Goal: Task Accomplishment & Management: Use online tool/utility

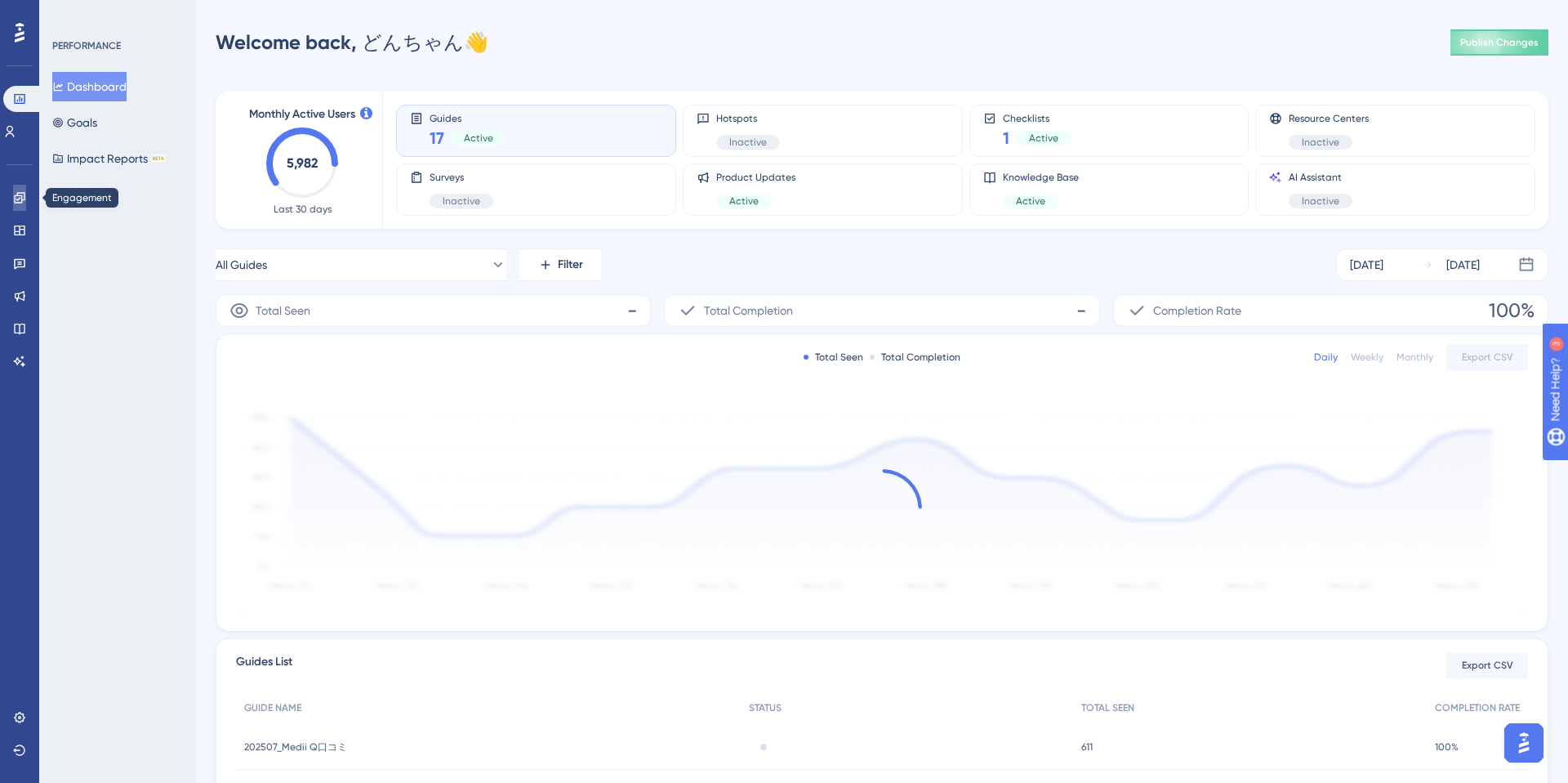
click at [19, 197] on icon at bounding box center [19, 197] width 13 height 13
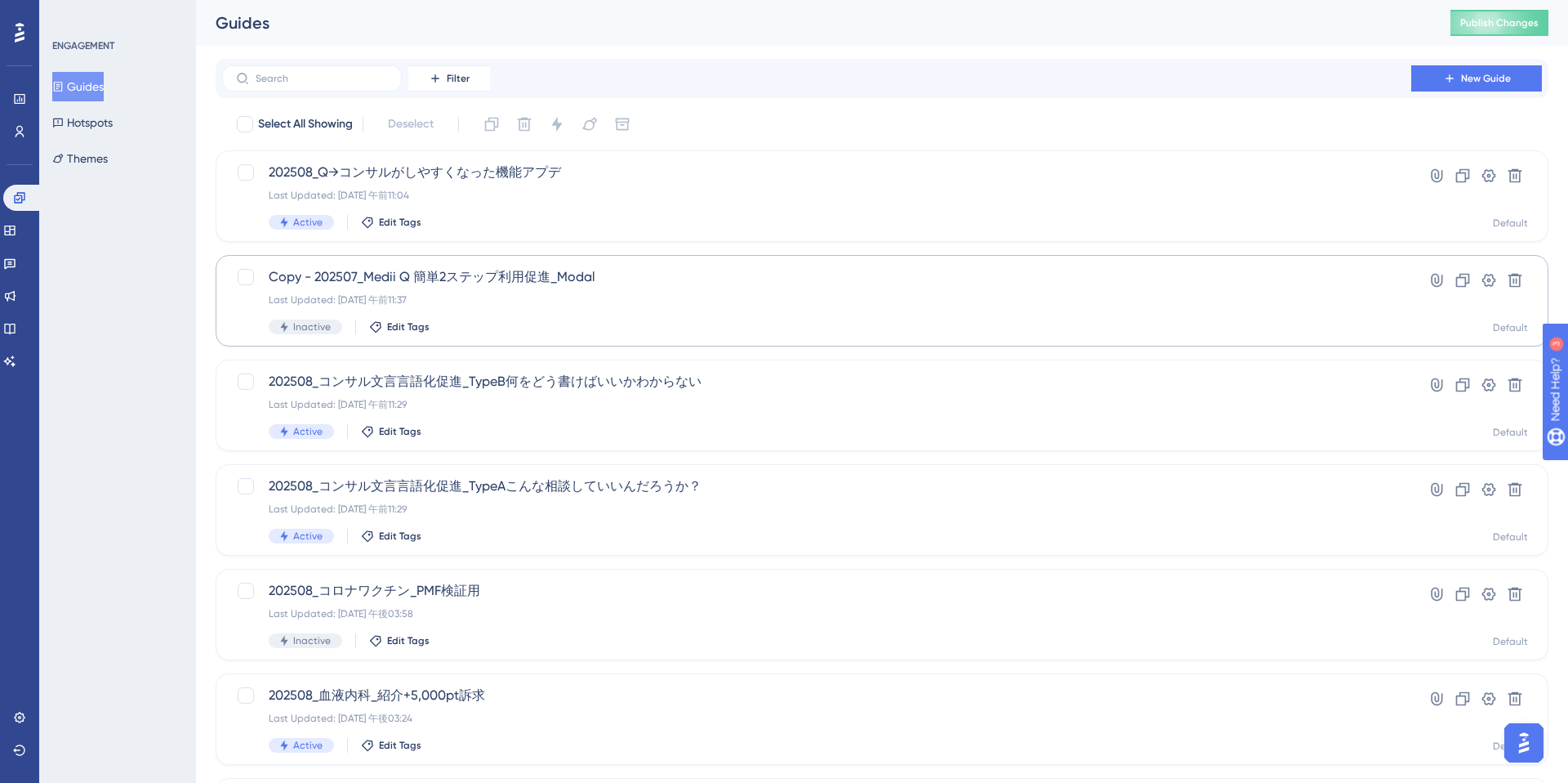
scroll to position [1, 0]
click at [744, 301] on div "Last Updated: [DATE] 午前11:37" at bounding box center [817, 298] width 1096 height 13
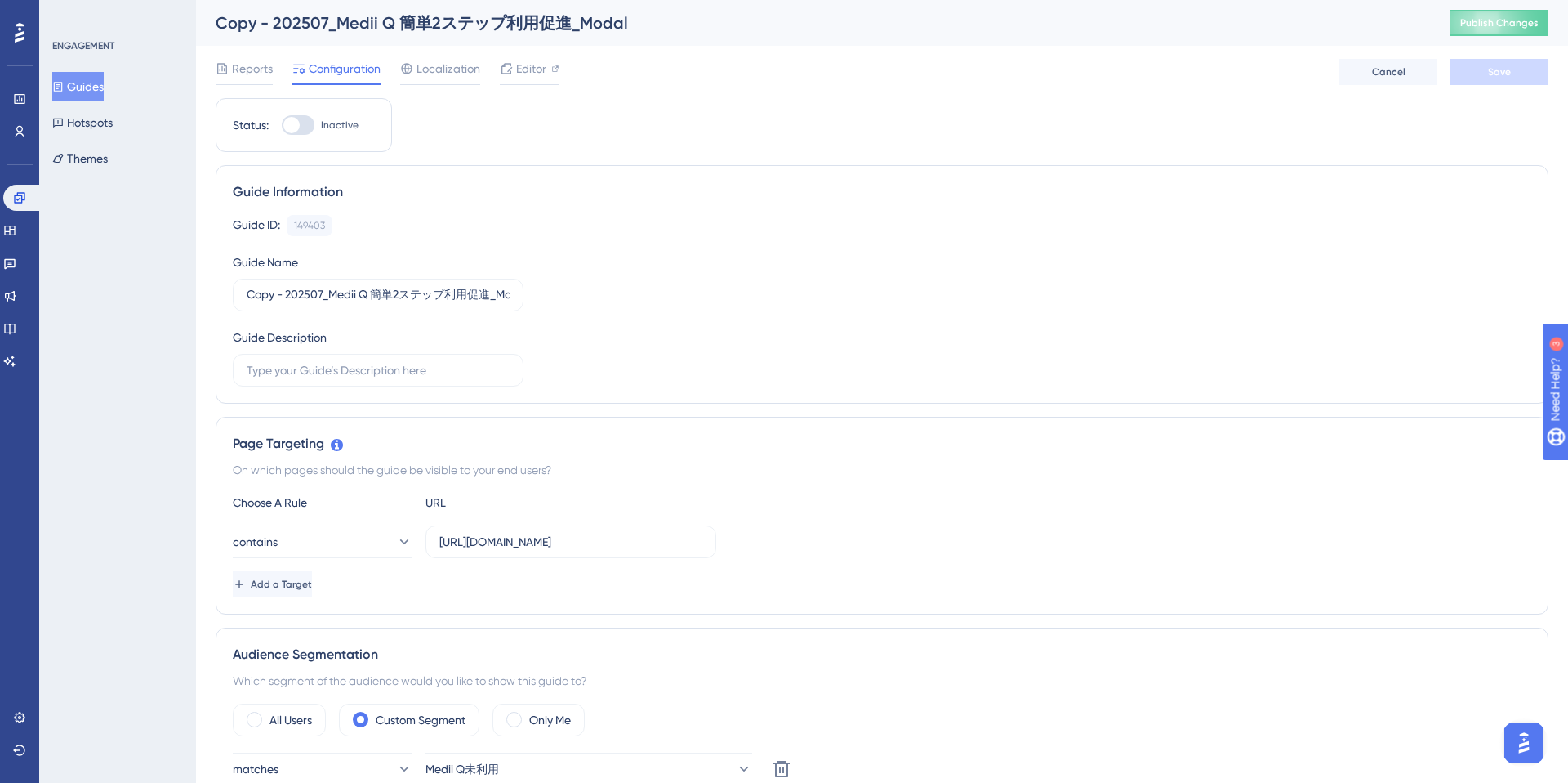
click at [527, 71] on span "Editor" at bounding box center [531, 69] width 30 height 19
